Goal: Check status: Check status

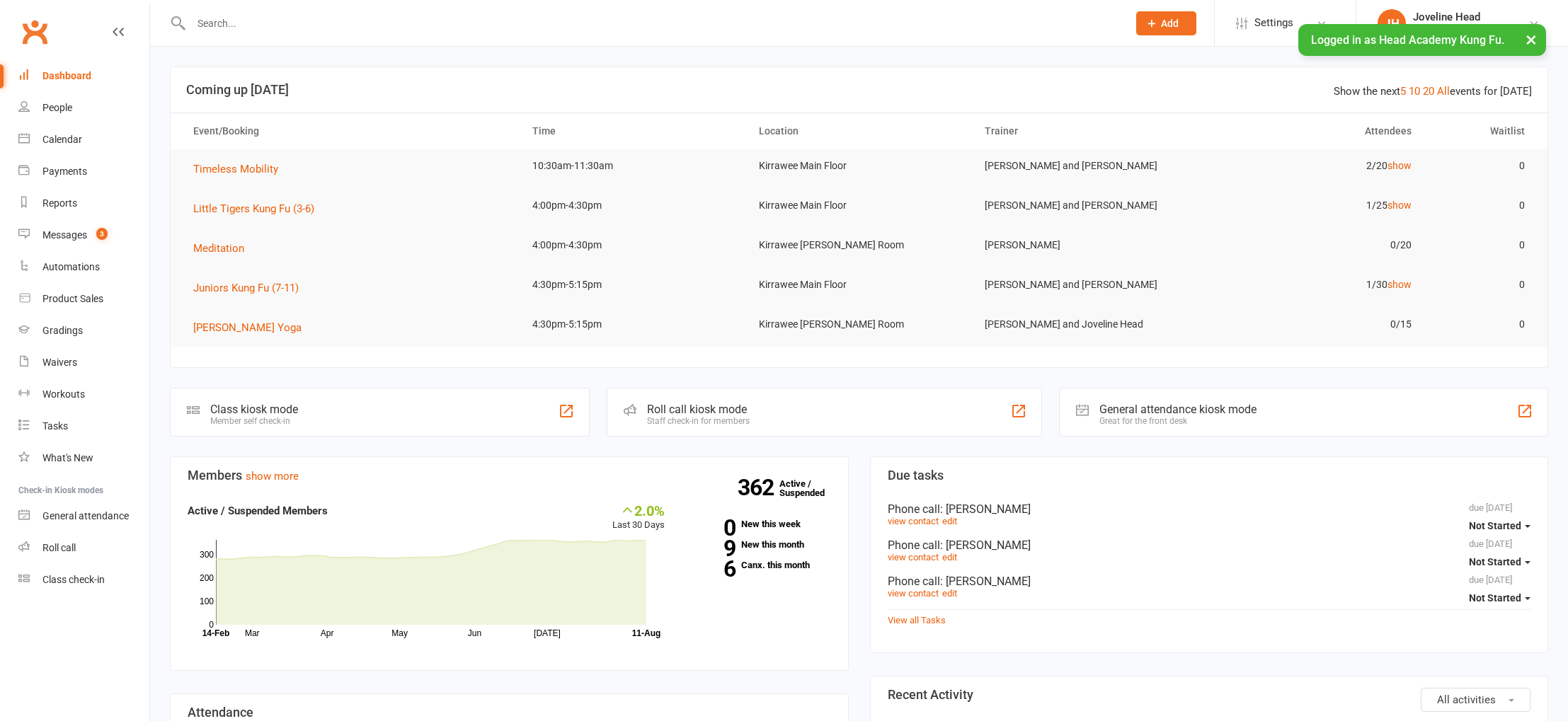
click at [1534, 37] on button "×" at bounding box center [1531, 39] width 26 height 31
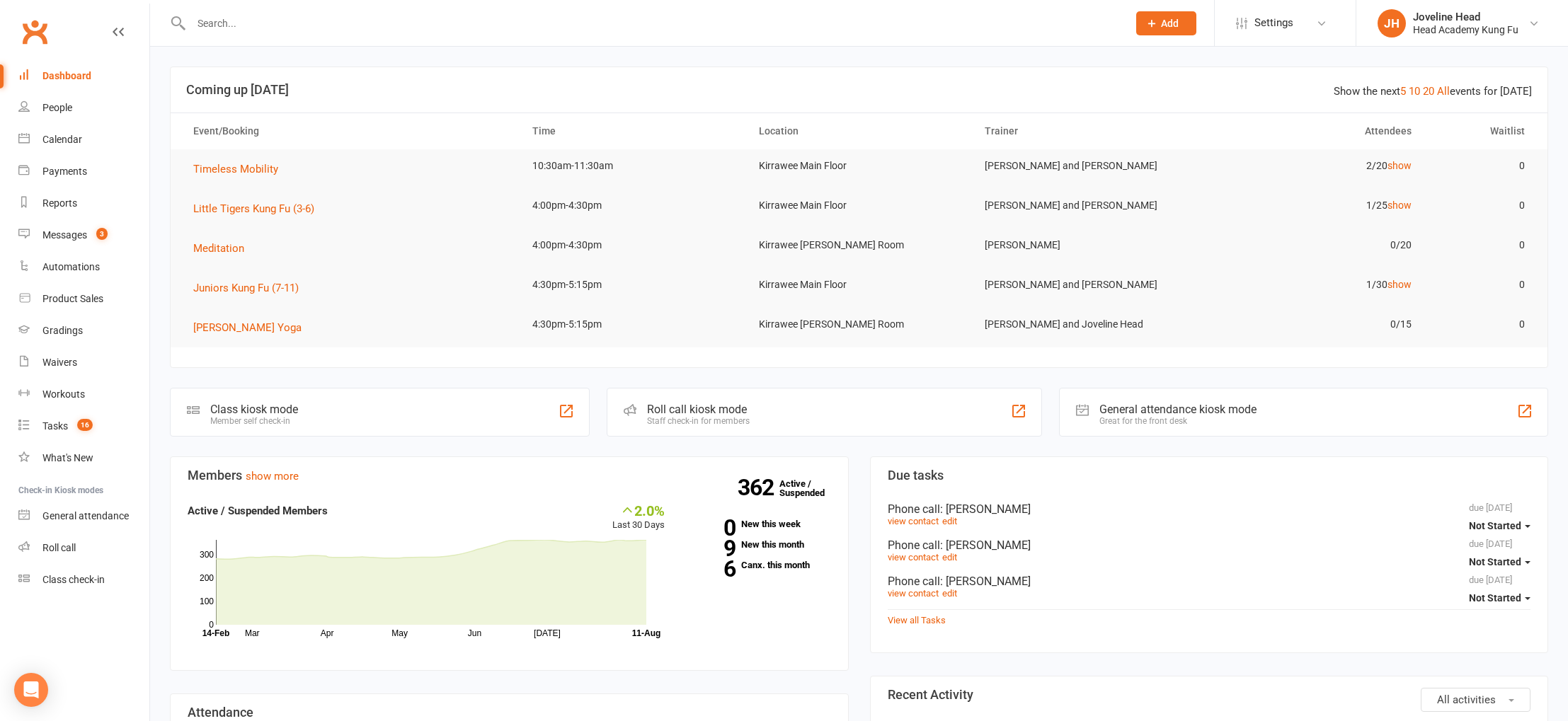
click at [329, 23] on input "text" at bounding box center [652, 23] width 931 height 20
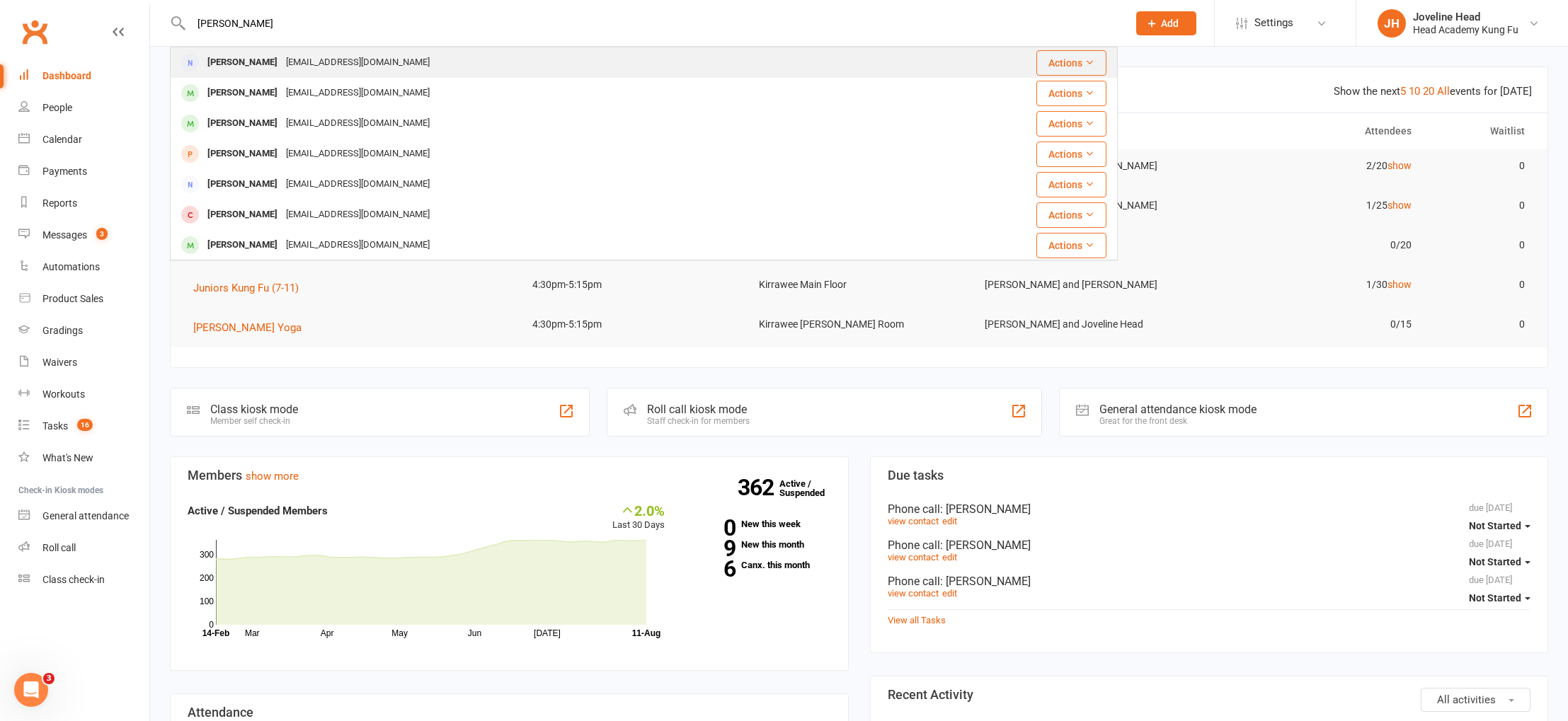
type input "[PERSON_NAME]"
click at [288, 65] on div "[EMAIL_ADDRESS][DOMAIN_NAME]" at bounding box center [358, 62] width 152 height 20
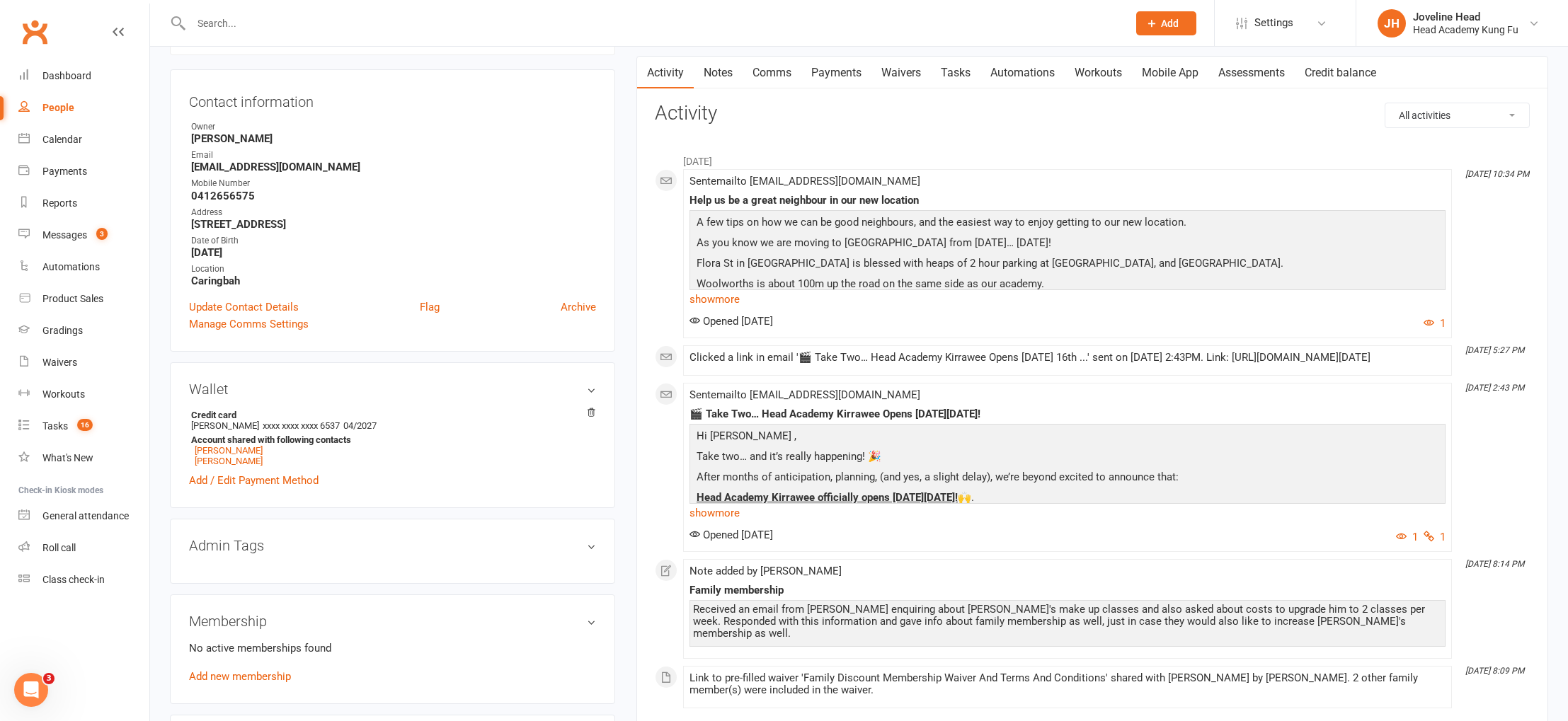
scroll to position [124, 0]
click at [223, 447] on link "[PERSON_NAME]" at bounding box center [229, 449] width 68 height 11
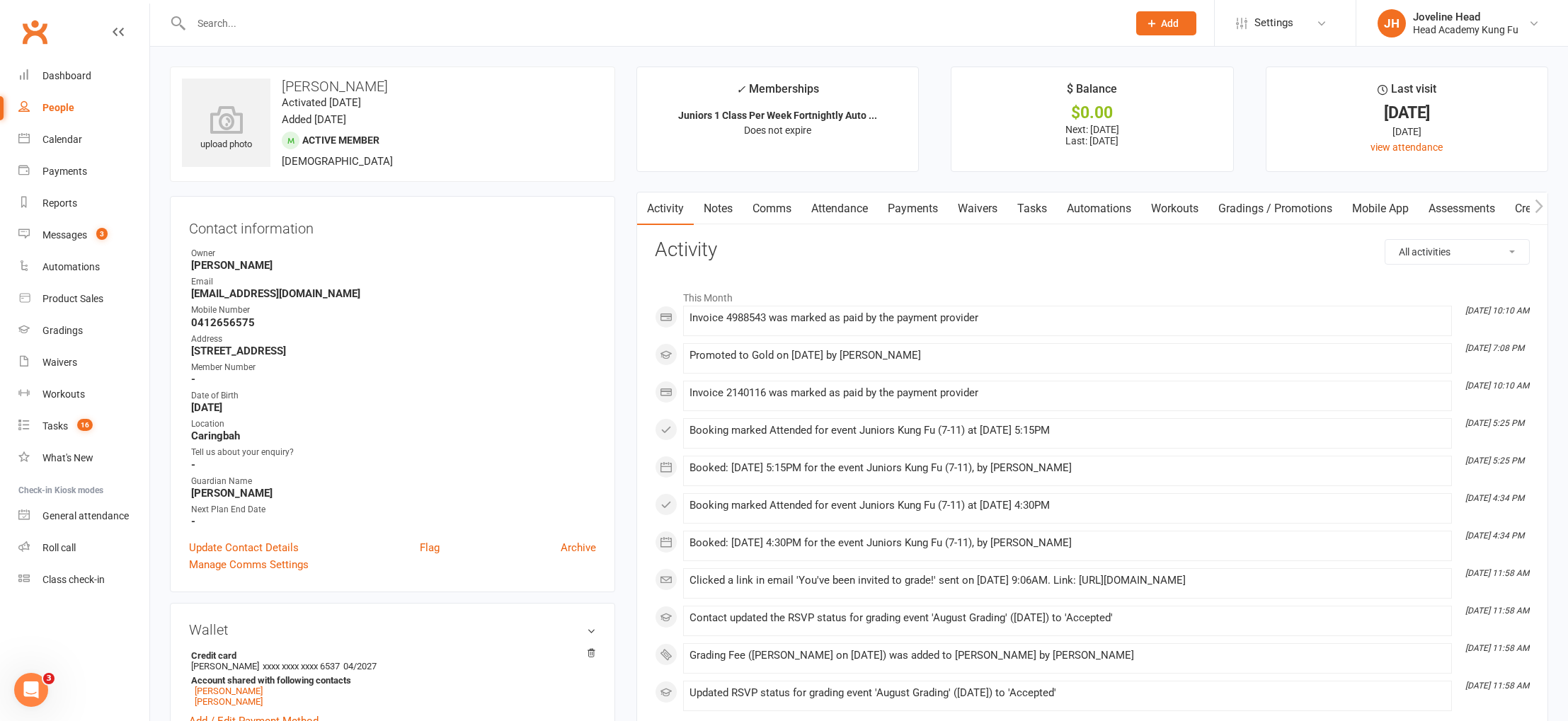
click at [919, 209] on link "Payments" at bounding box center [912, 208] width 70 height 33
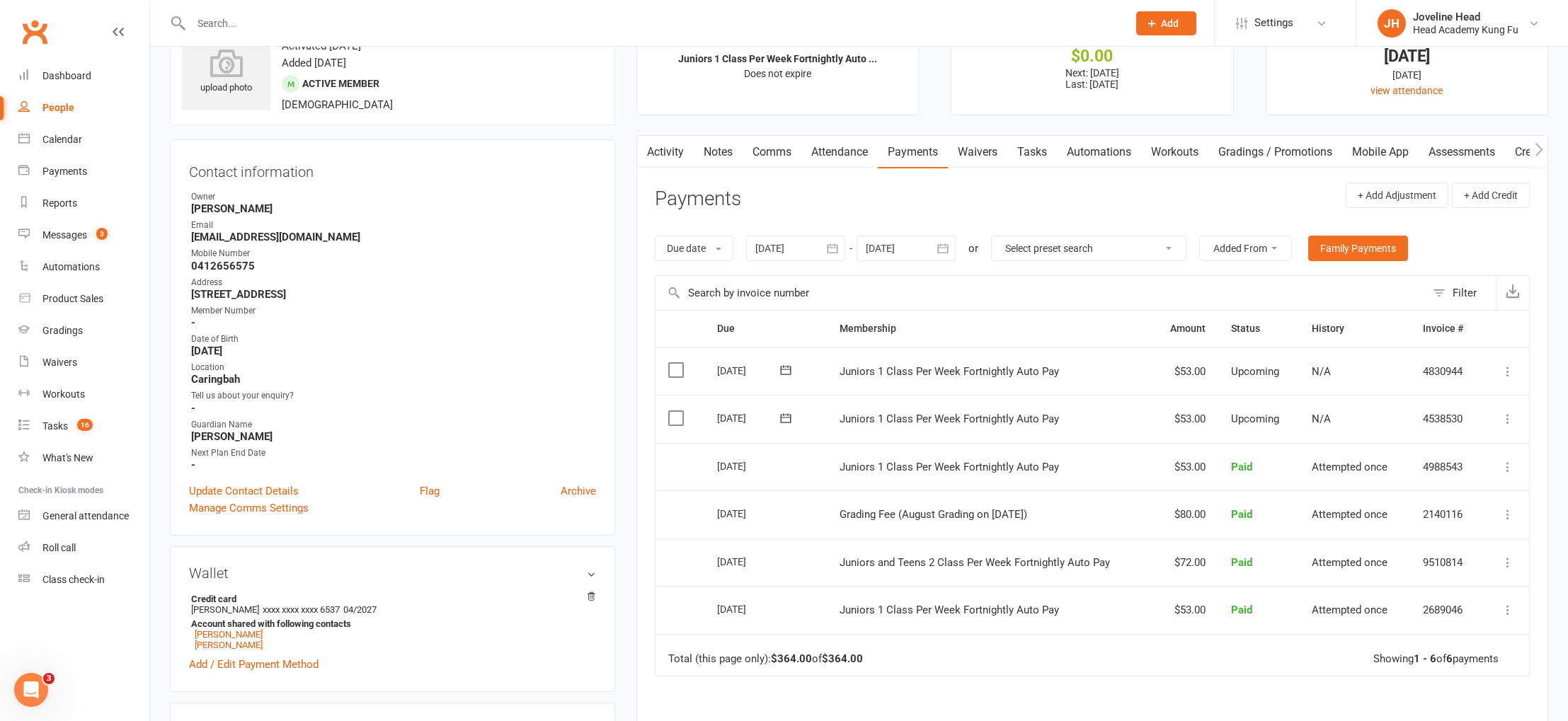
scroll to position [48, 0]
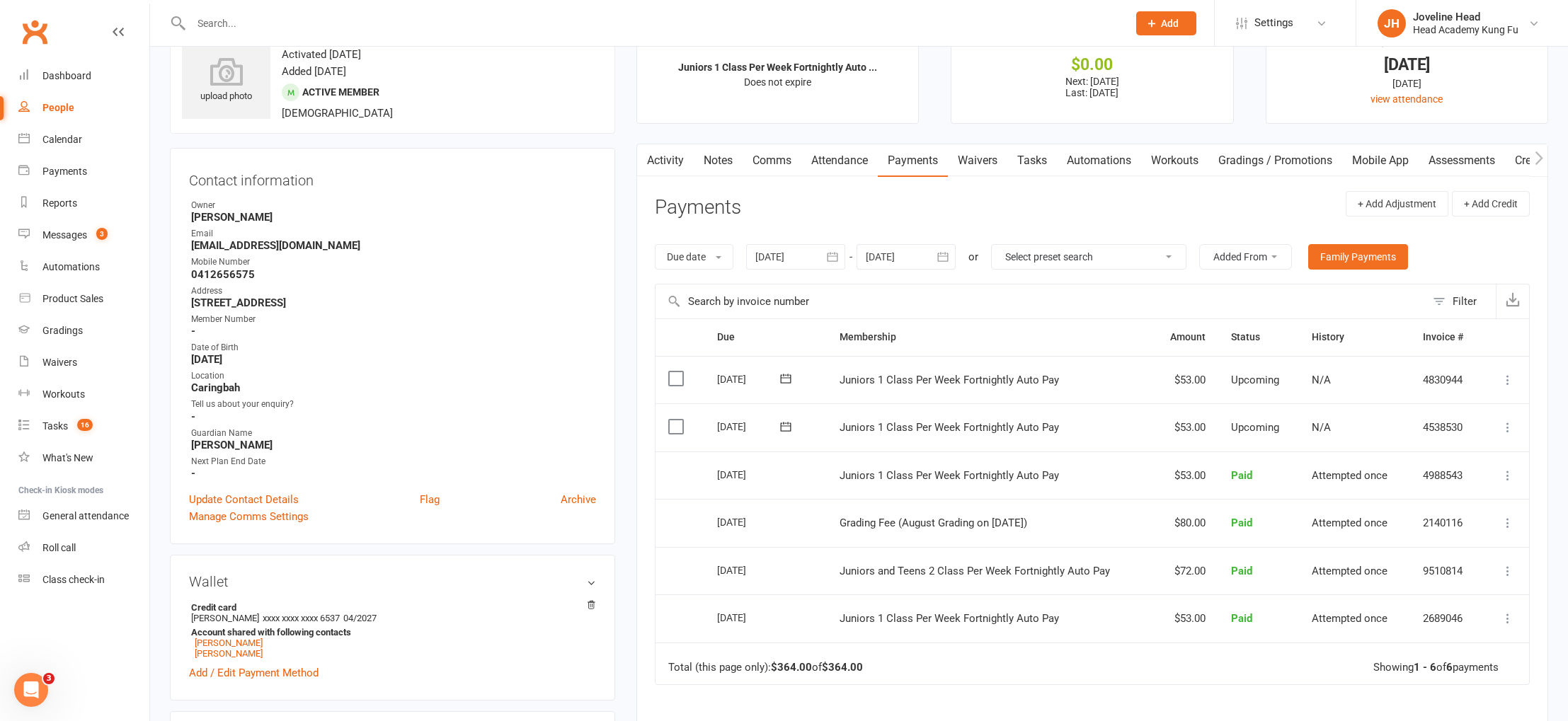
click at [835, 163] on link "Attendance" at bounding box center [839, 161] width 76 height 33
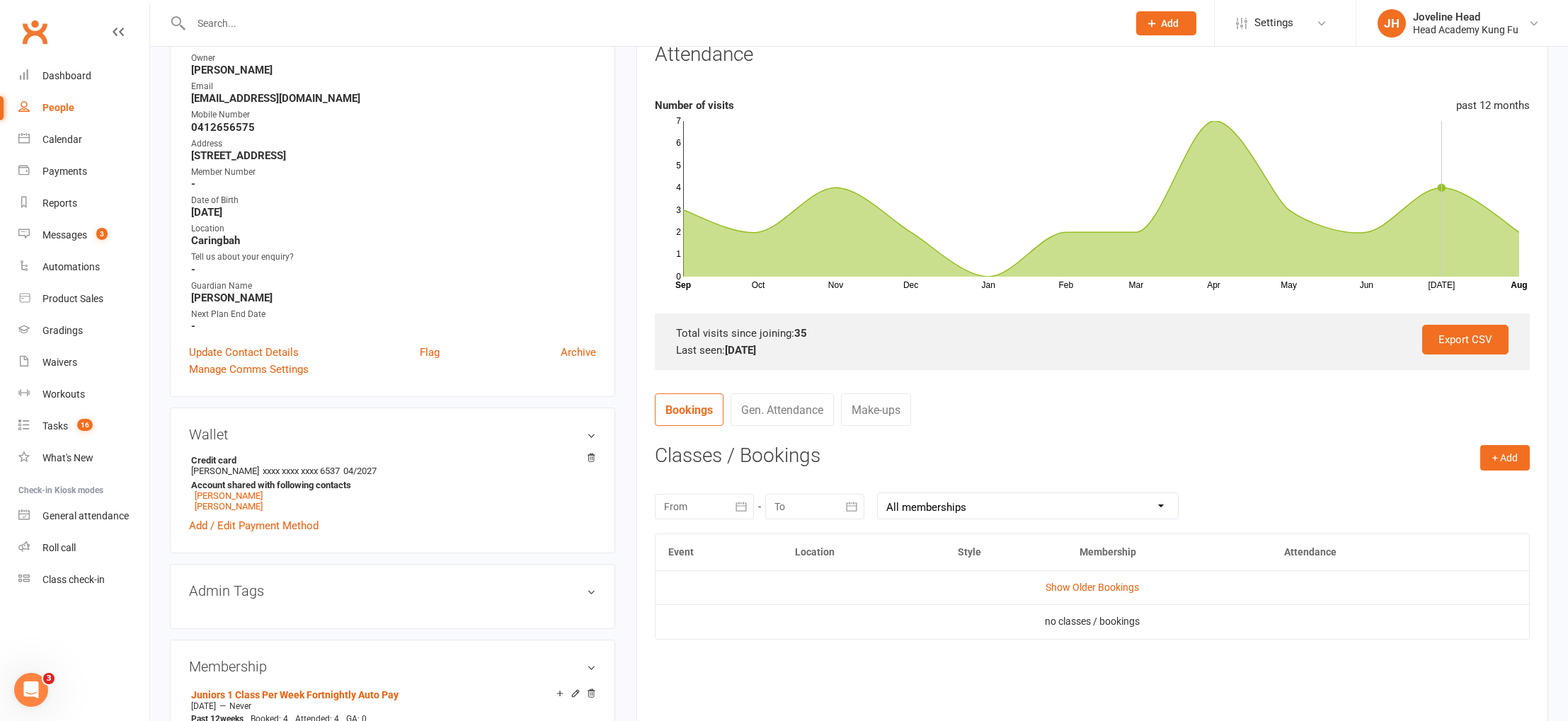
scroll to position [517, 0]
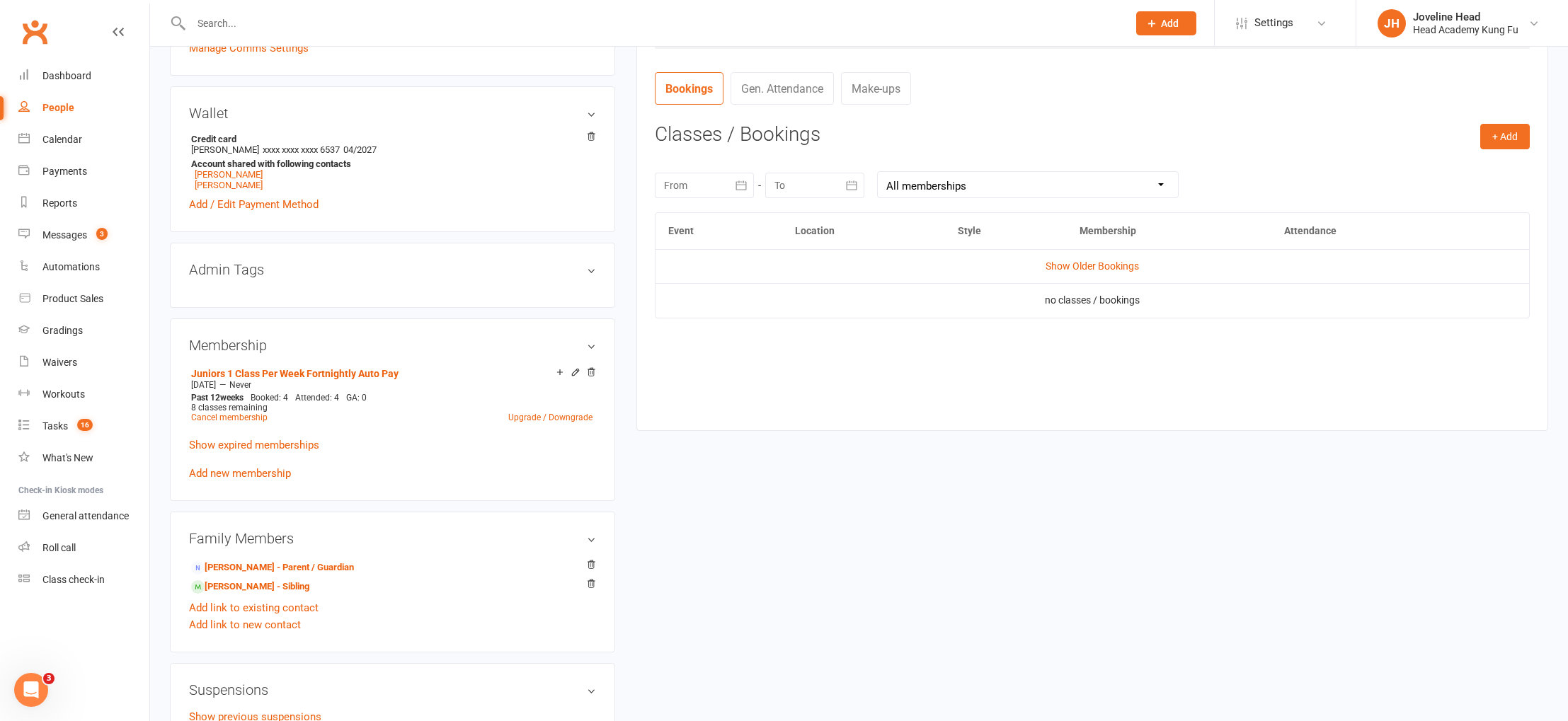
click at [735, 185] on icon "button" at bounding box center [740, 186] width 11 height 10
click at [678, 214] on icon "button" at bounding box center [677, 220] width 10 height 11
click at [800, 349] on span "23" at bounding box center [806, 354] width 11 height 11
type input "[DATE]"
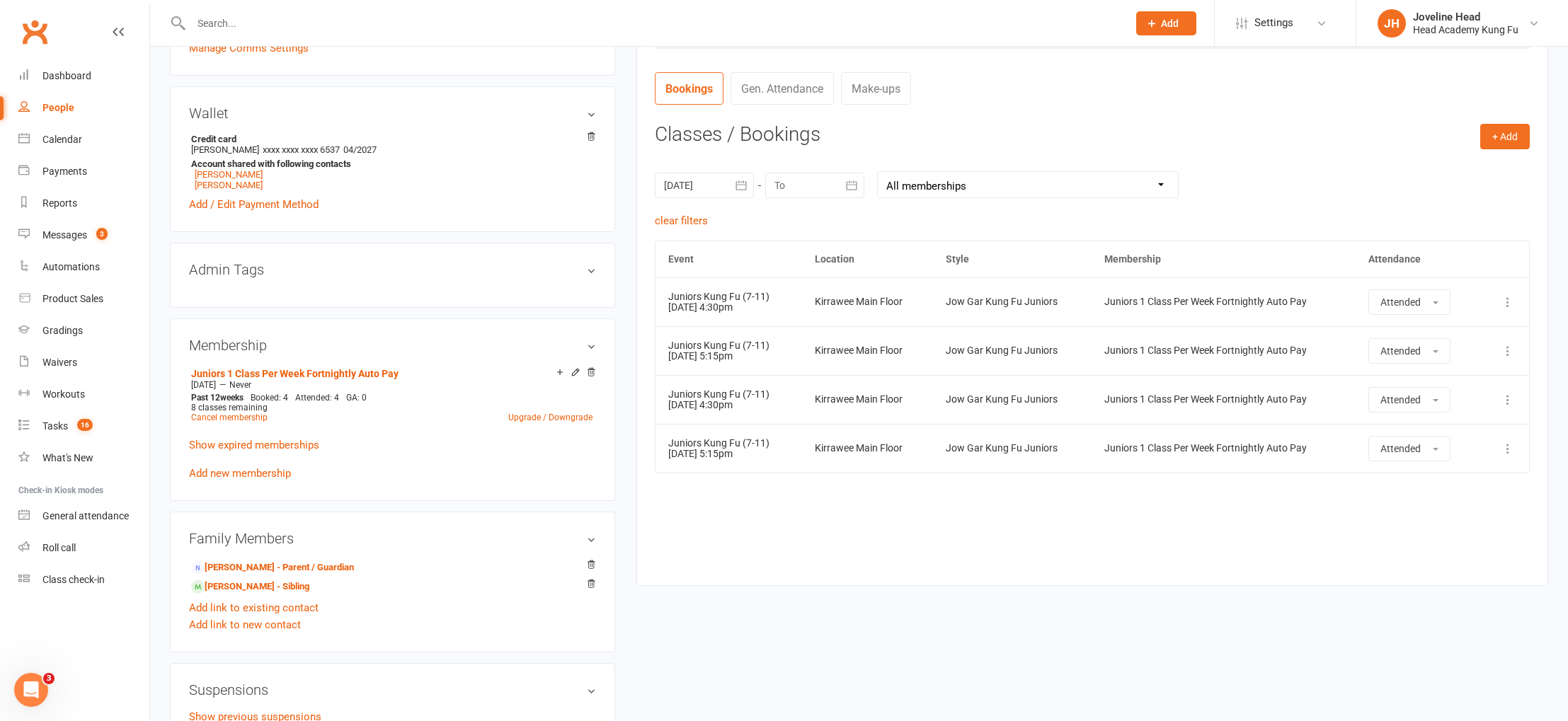
click at [828, 183] on div at bounding box center [815, 186] width 99 height 26
click at [912, 297] on span "06" at bounding box center [916, 299] width 11 height 11
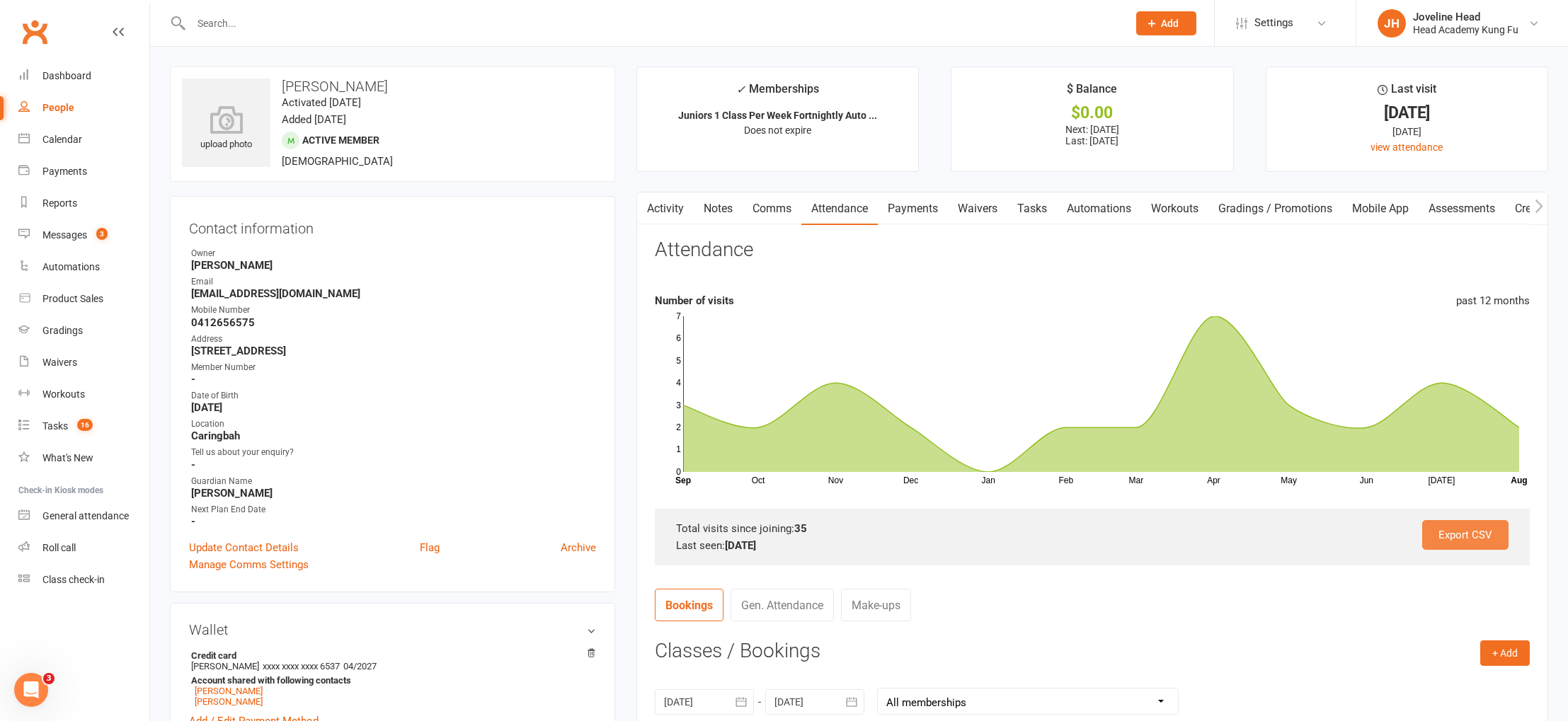
scroll to position [0, 0]
click at [831, 208] on link "Attendance" at bounding box center [839, 208] width 76 height 33
click at [919, 204] on link "Payments" at bounding box center [912, 208] width 70 height 33
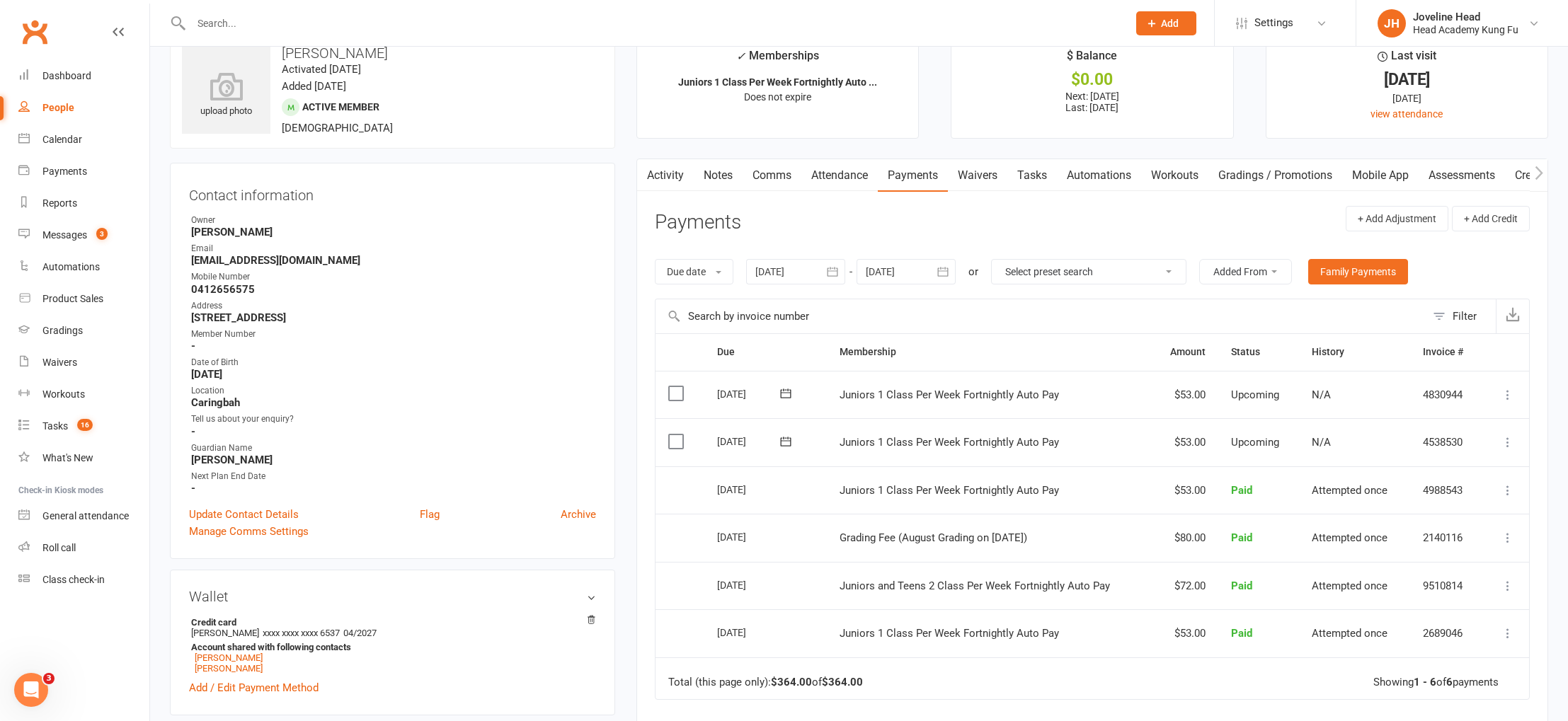
scroll to position [36, 0]
click at [851, 172] on link "Attendance" at bounding box center [839, 173] width 76 height 33
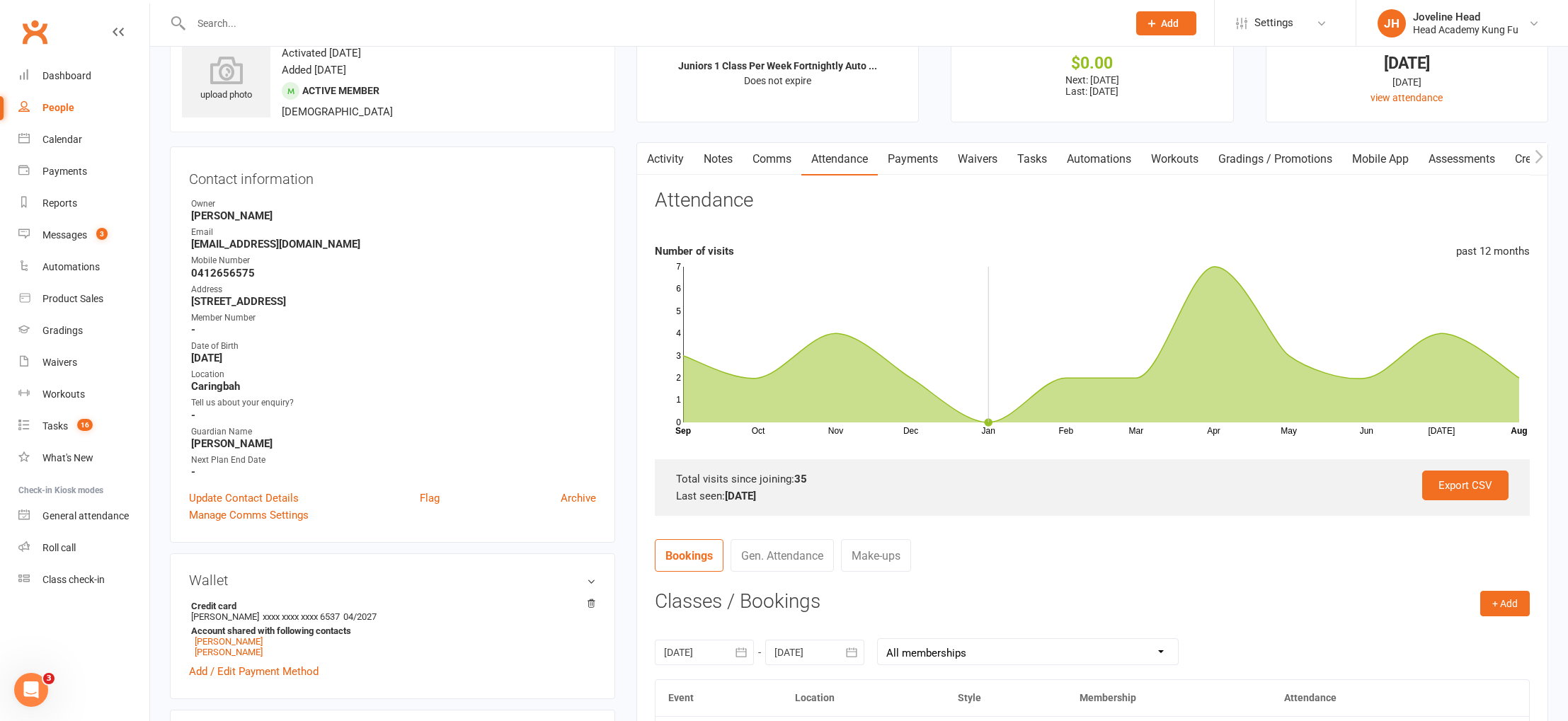
scroll to position [243, 0]
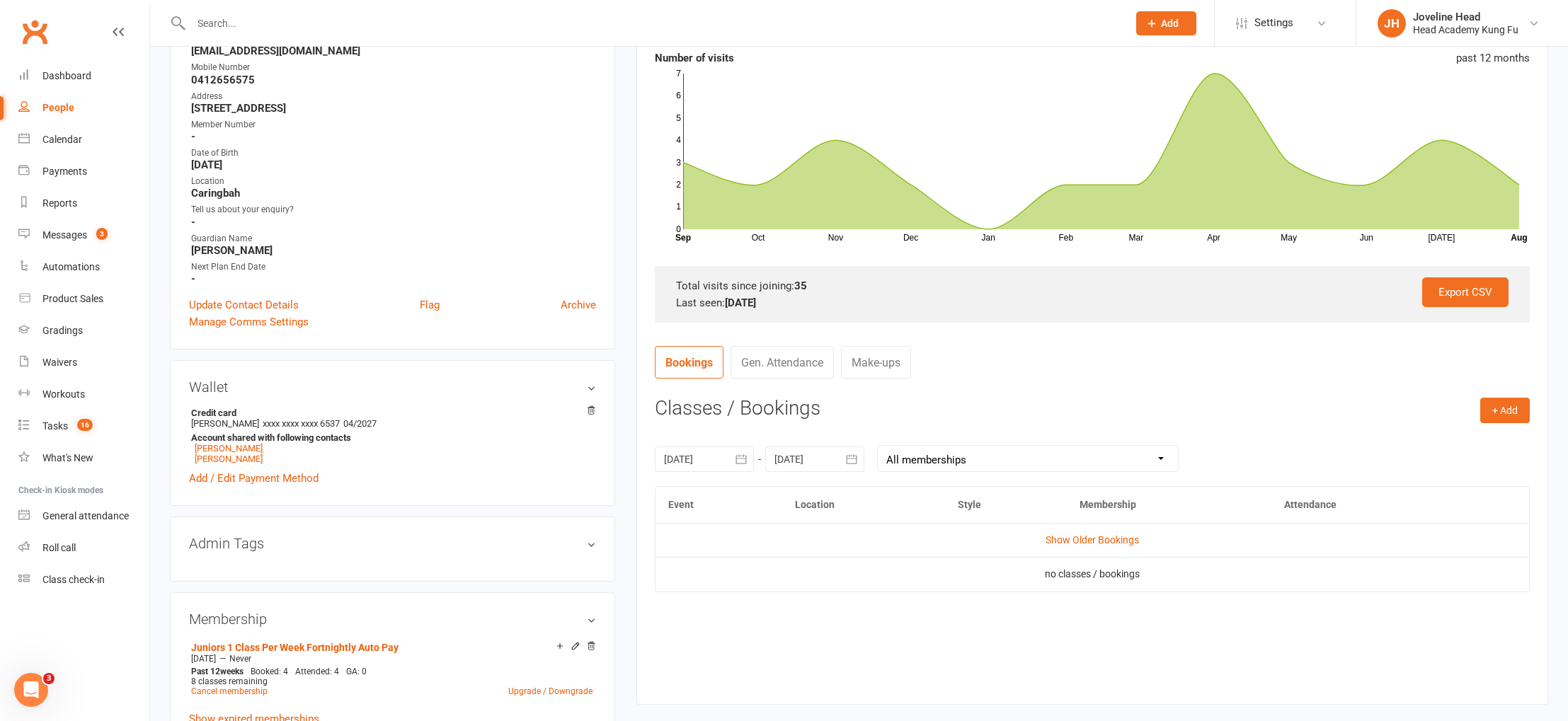
click at [698, 458] on div at bounding box center [705, 459] width 99 height 26
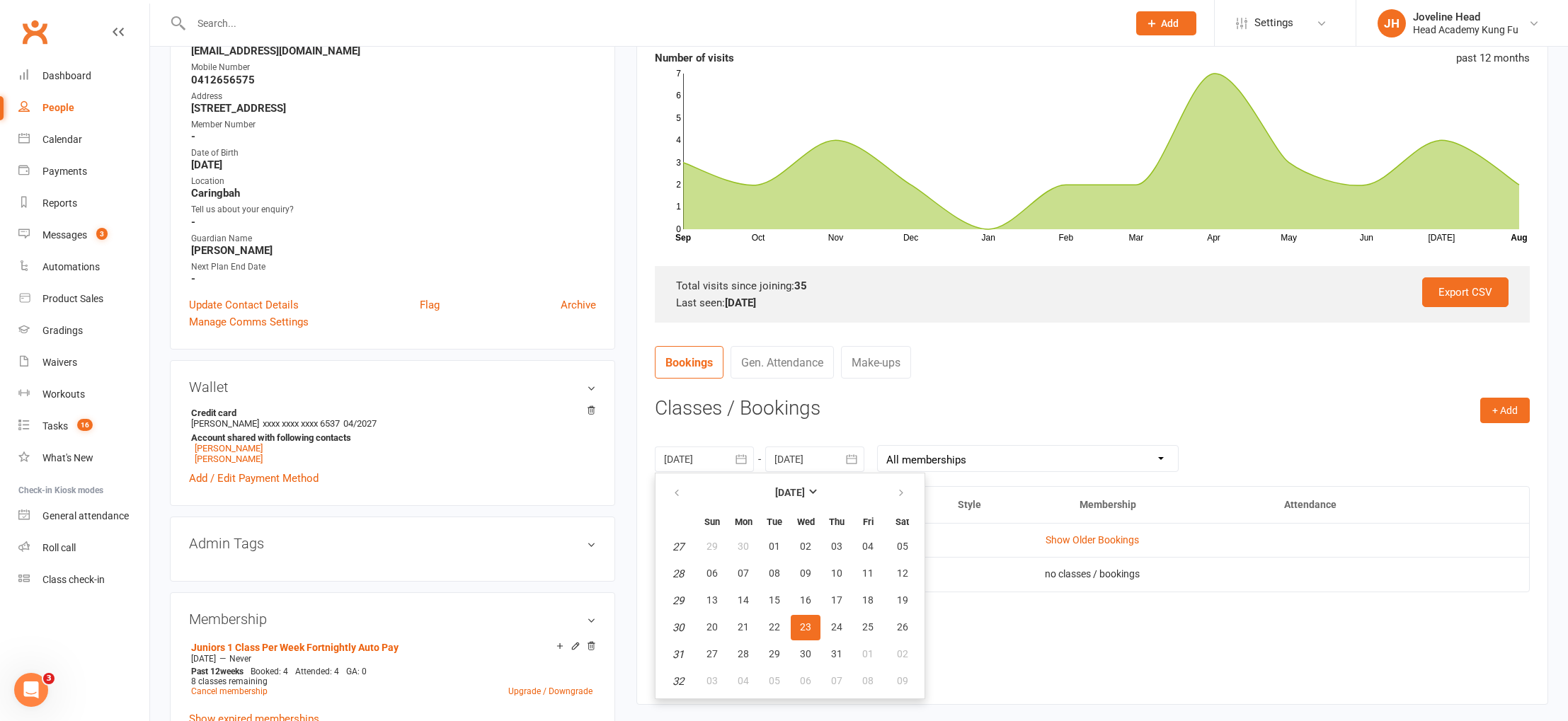
click at [806, 460] on div at bounding box center [815, 459] width 99 height 26
click at [856, 600] on span "11" at bounding box center [854, 601] width 11 height 11
type input "[DATE]"
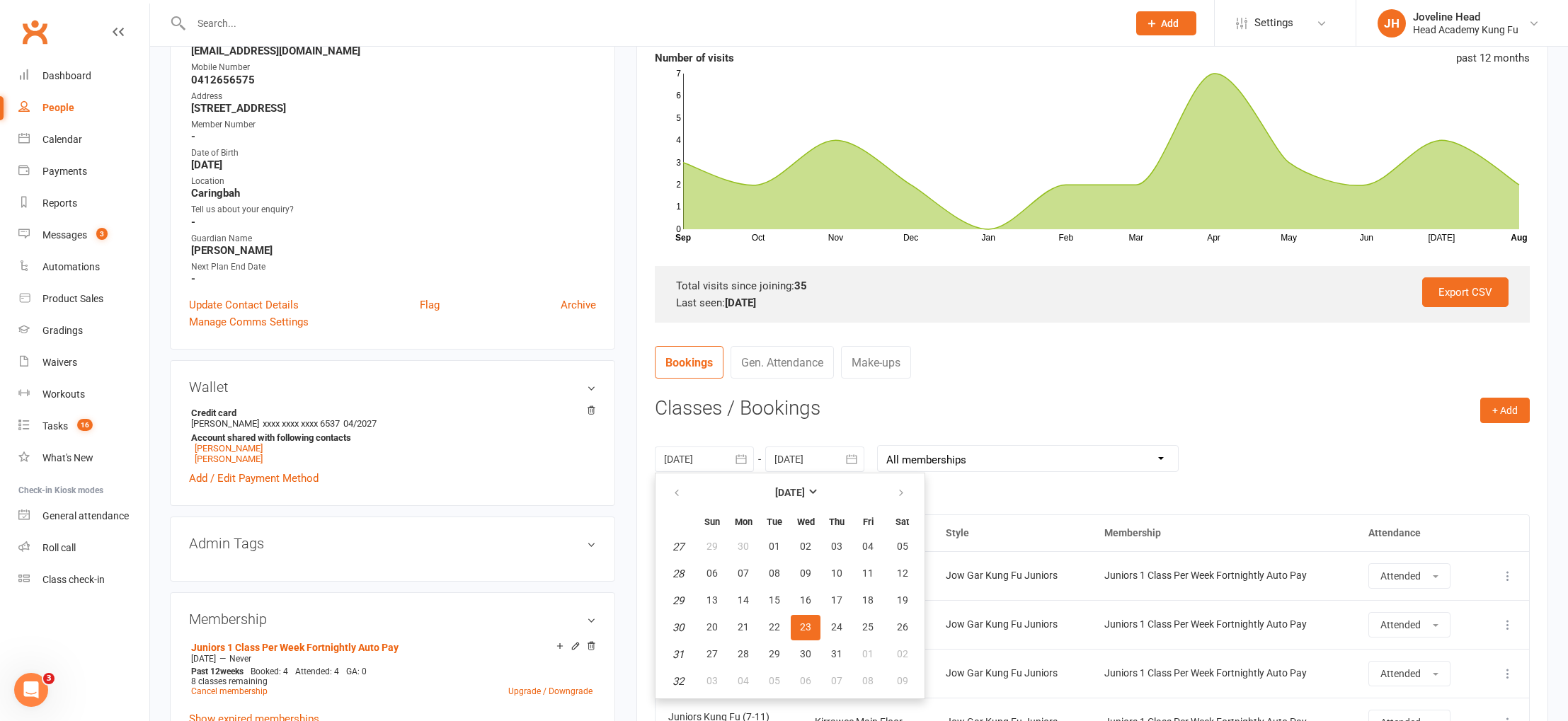
click at [1395, 436] on div "[DATE] [DATE] Sun Mon Tue Wed Thu Fri Sat 27 29 30 01 02 03 04 05 28 06 07 08 0…" at bounding box center [1092, 459] width 875 height 55
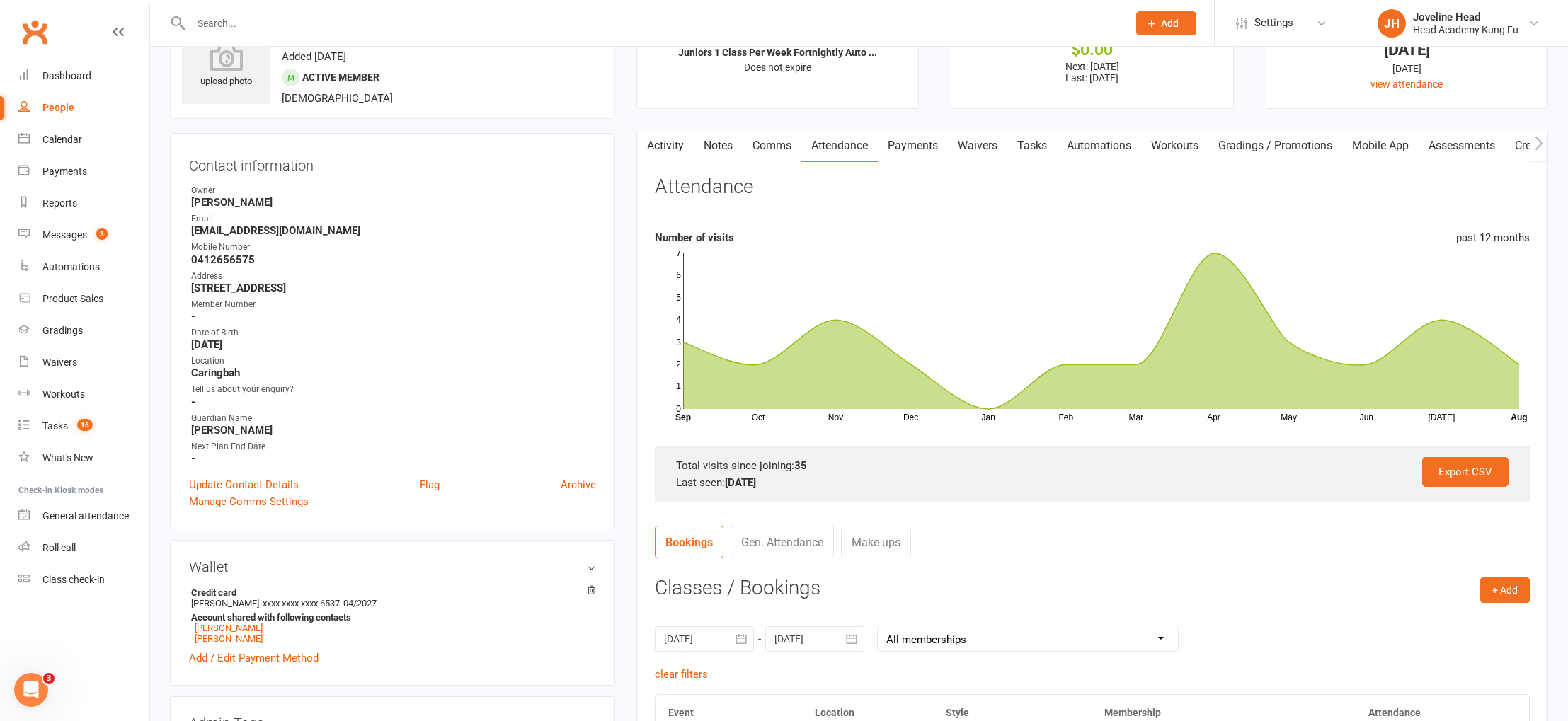
scroll to position [65, 0]
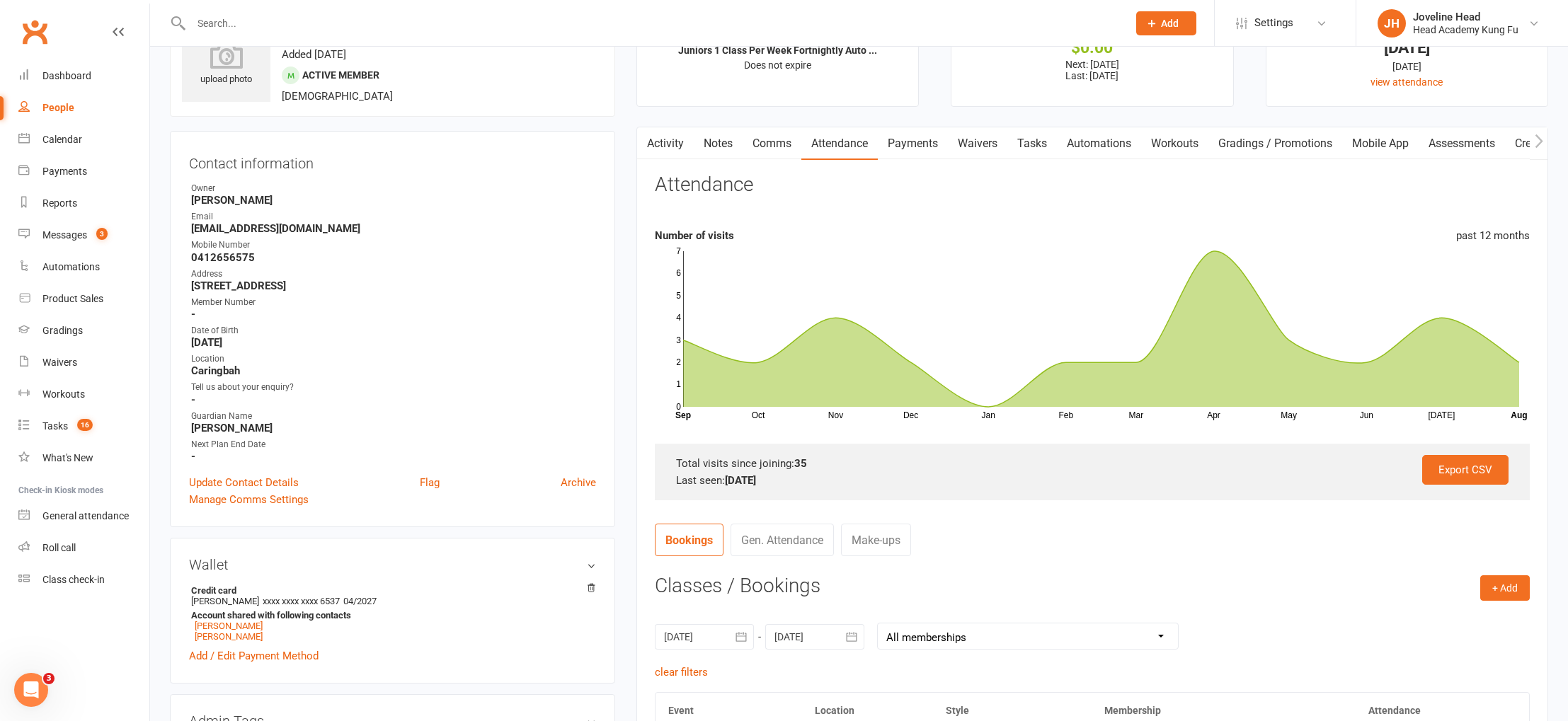
click at [668, 145] on link "Activity" at bounding box center [664, 143] width 56 height 33
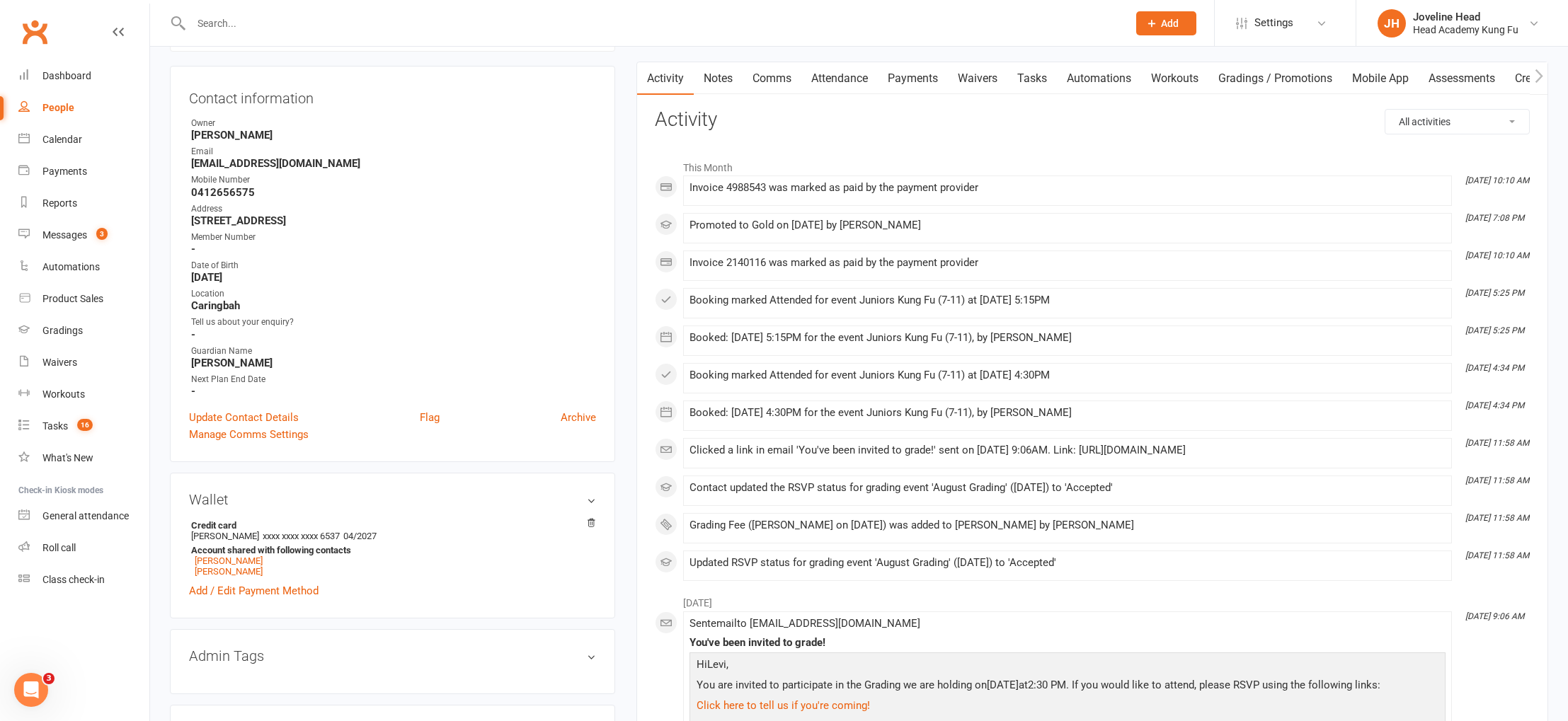
scroll to position [137, 0]
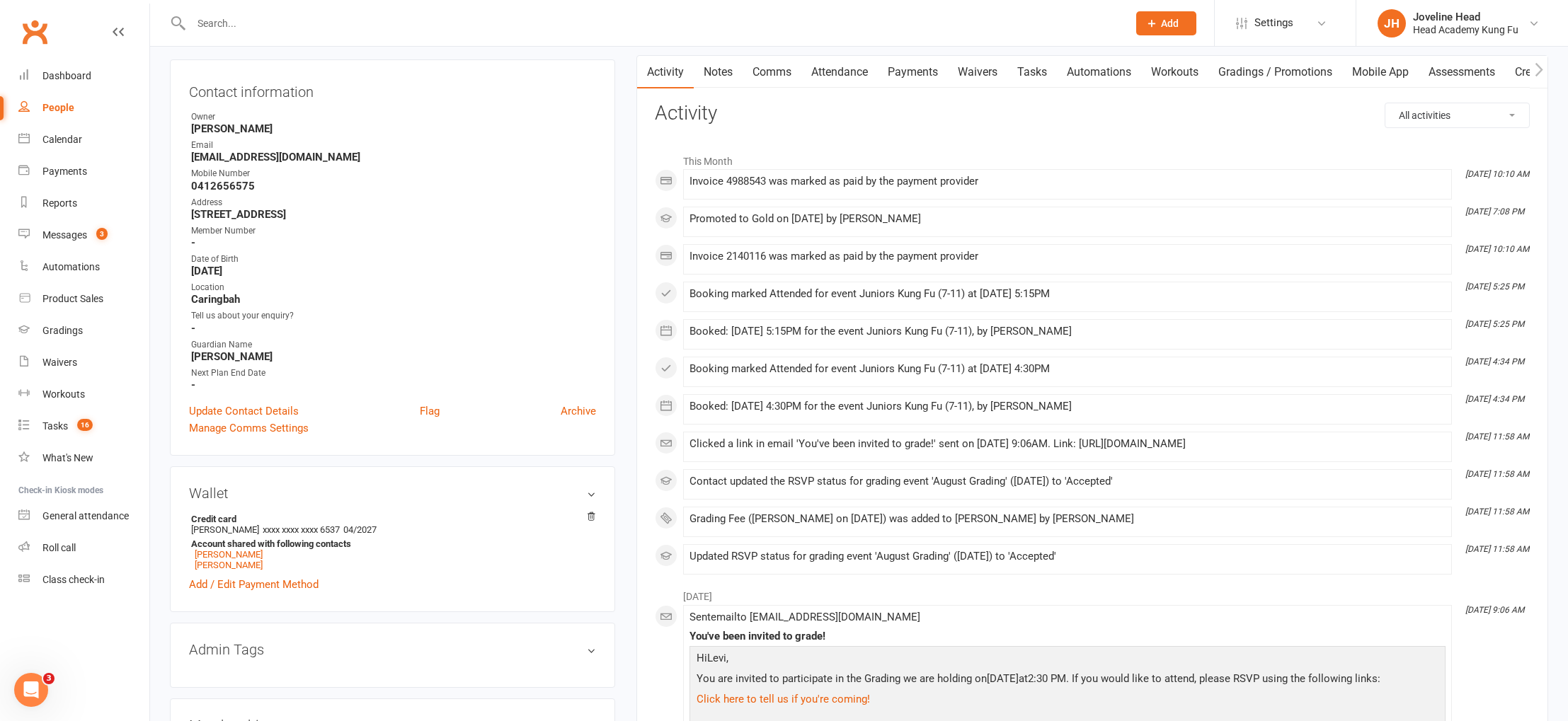
click at [912, 74] on link "Payments" at bounding box center [912, 72] width 70 height 33
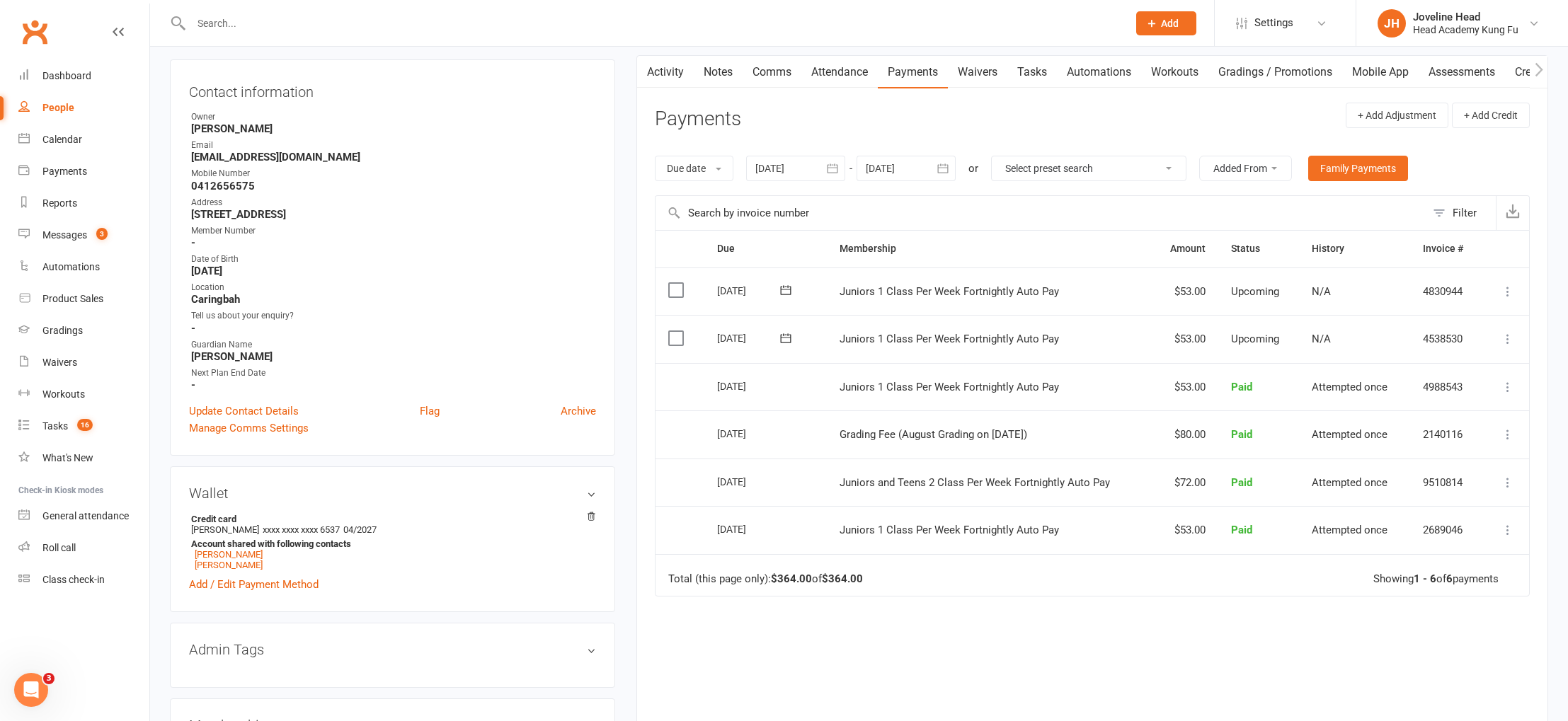
click at [790, 167] on div at bounding box center [795, 168] width 99 height 26
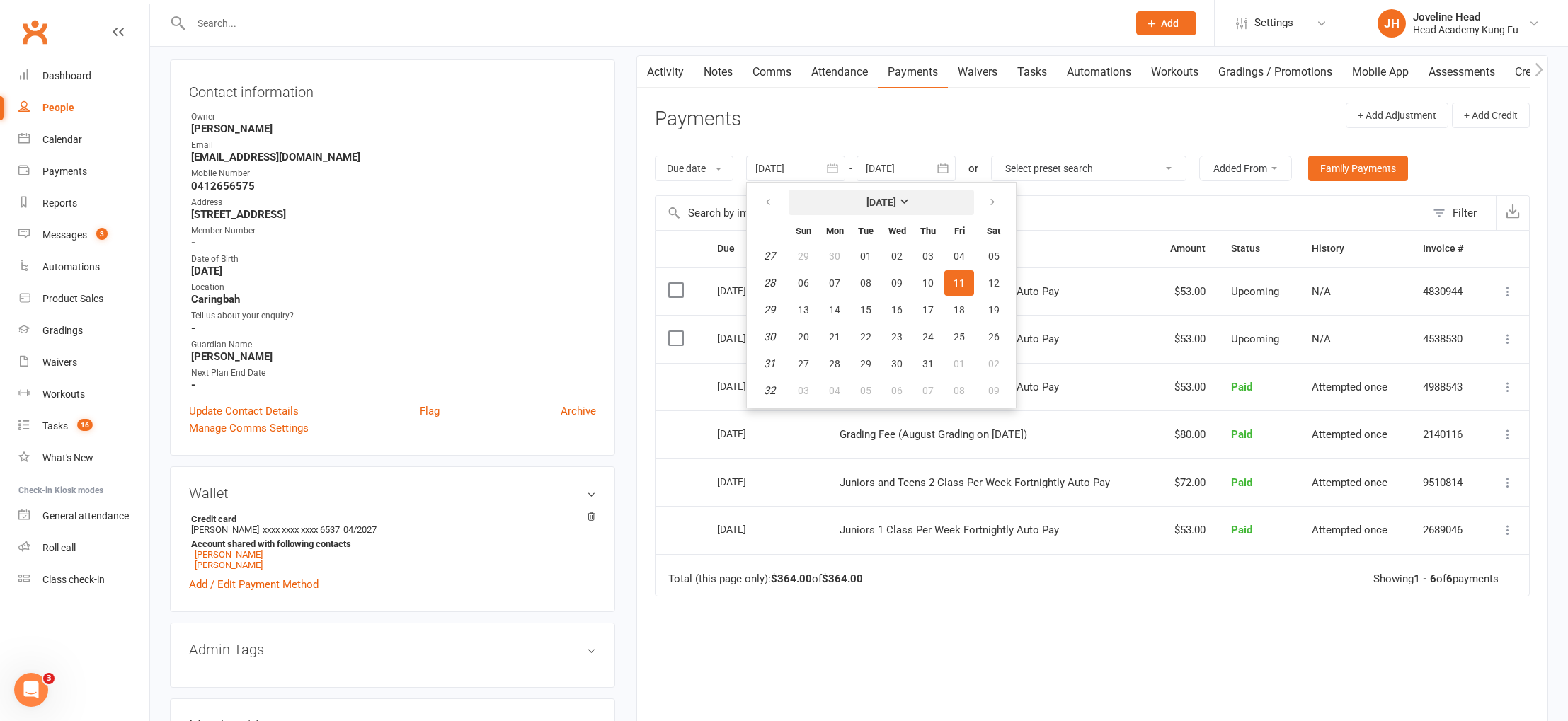
click at [896, 208] on strong "[DATE]" at bounding box center [881, 203] width 30 height 11
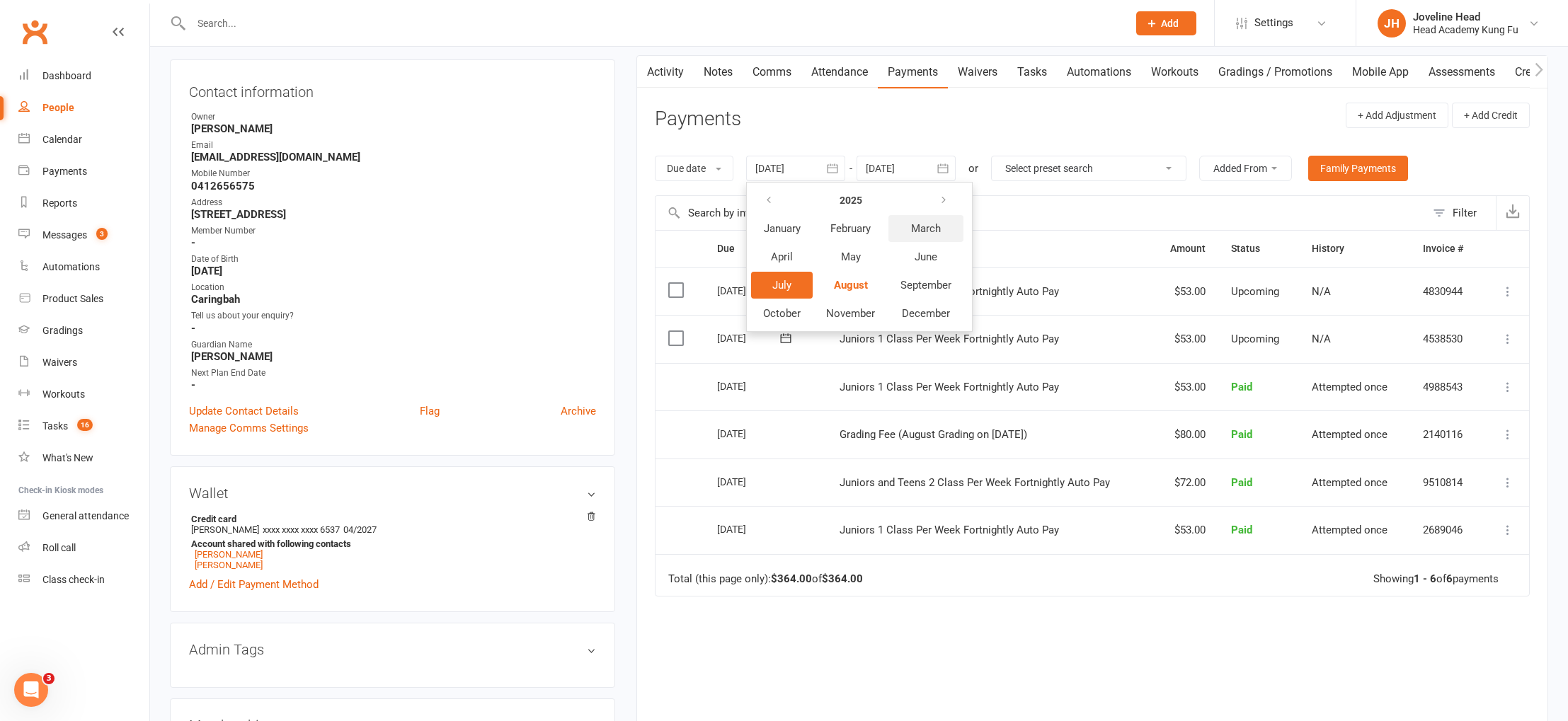
click at [931, 229] on span "March" at bounding box center [926, 228] width 30 height 12
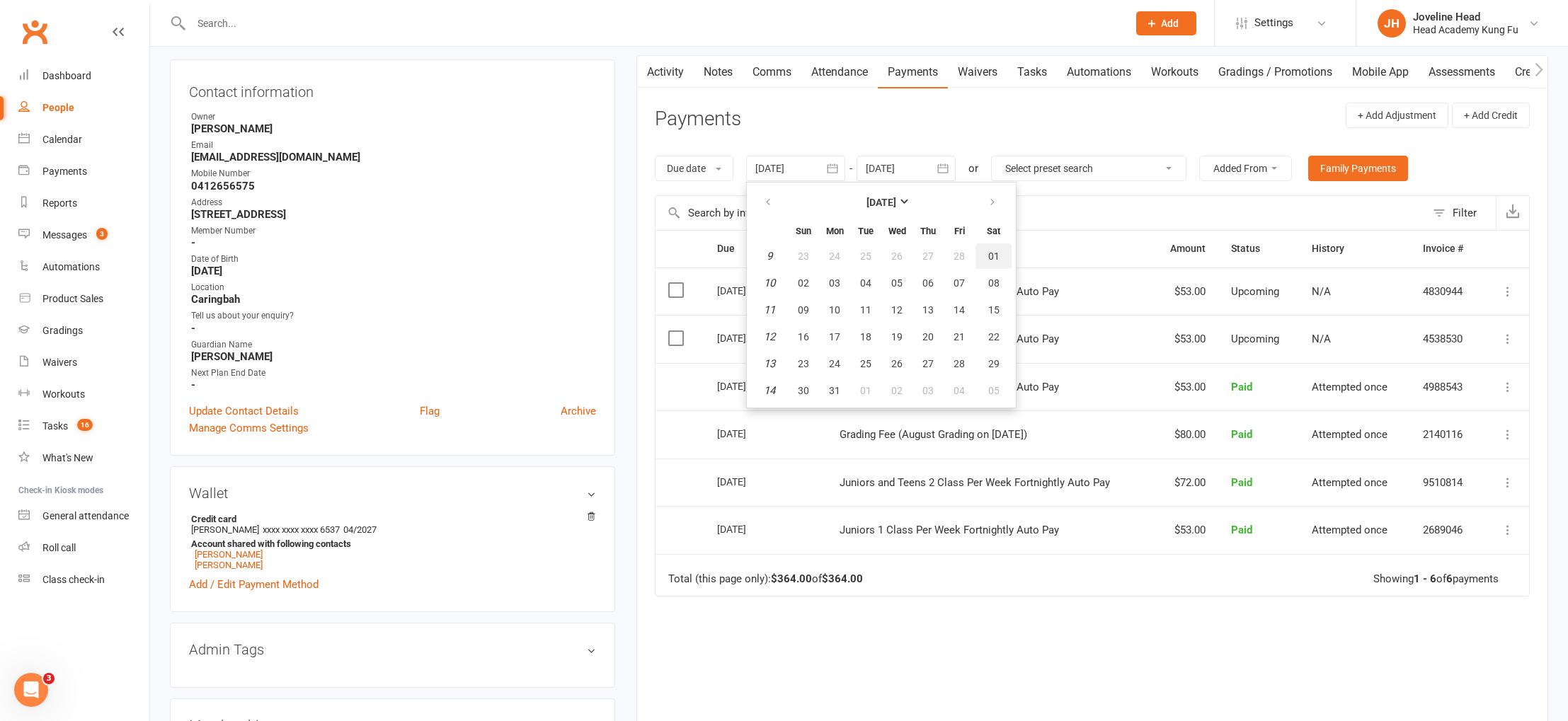
click at [991, 254] on span "01" at bounding box center [994, 256] width 11 height 11
type input "[DATE]"
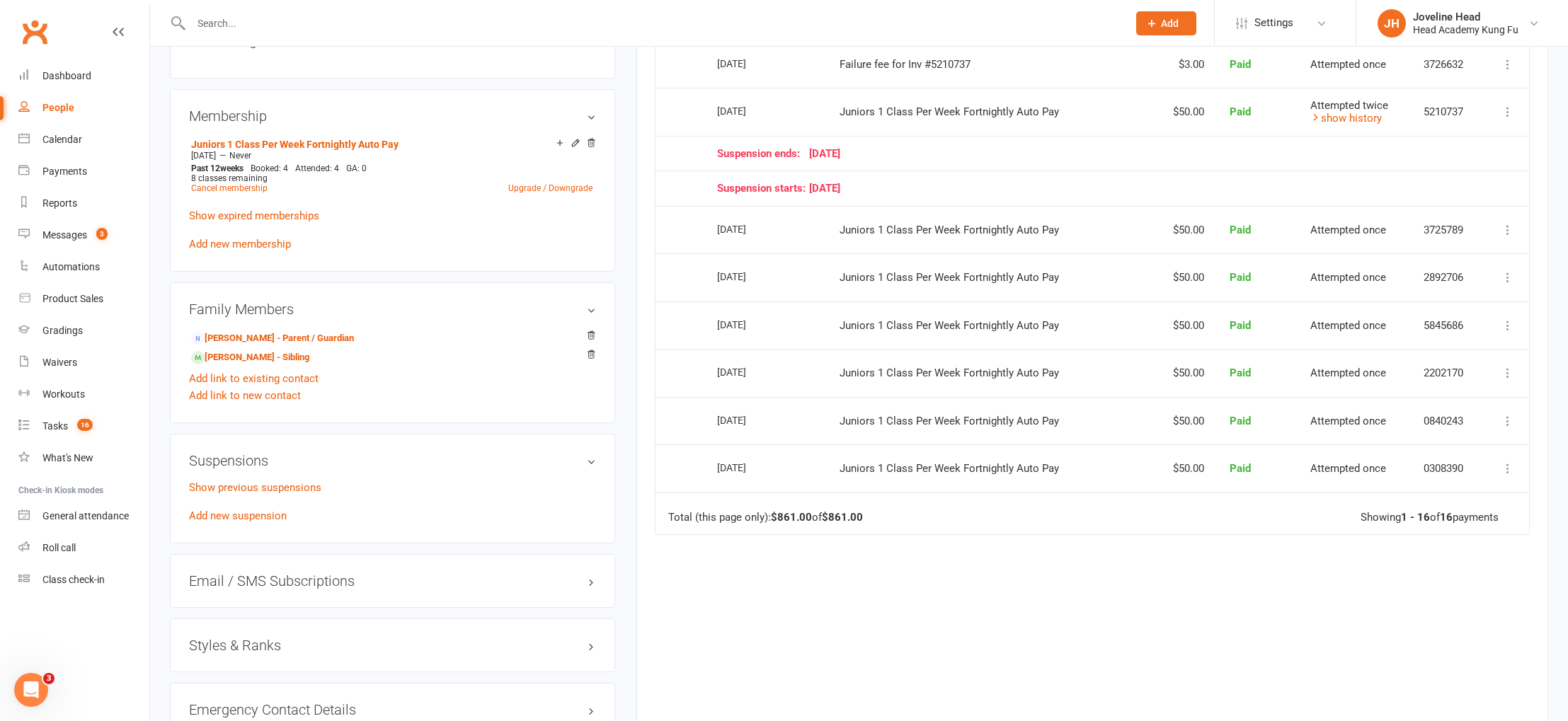
scroll to position [784, 0]
